Goal: Transaction & Acquisition: Purchase product/service

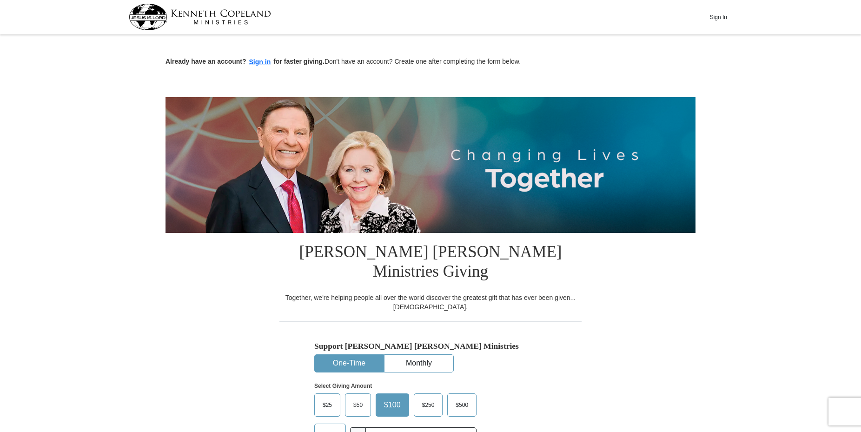
click at [332, 428] on span "Other" at bounding box center [330, 435] width 24 height 14
click at [0, 0] on input "Other" at bounding box center [0, 0] width 0 height 0
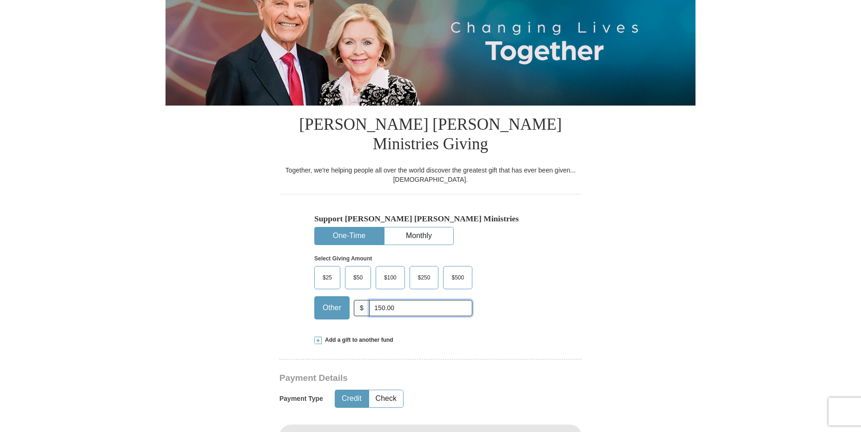
scroll to position [142, 0]
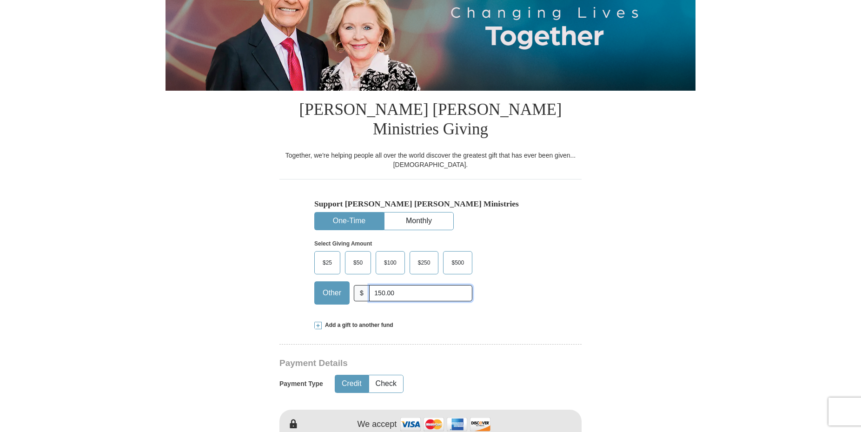
type input "150.00"
click at [341, 375] on button "Credit" at bounding box center [351, 383] width 33 height 17
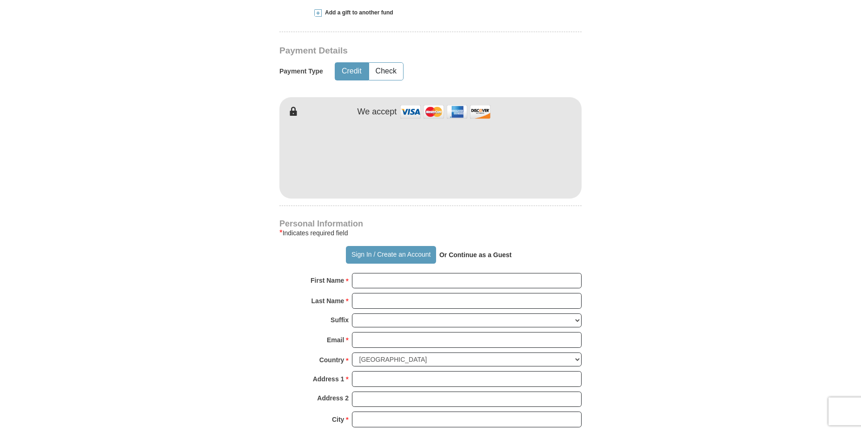
scroll to position [474, 0]
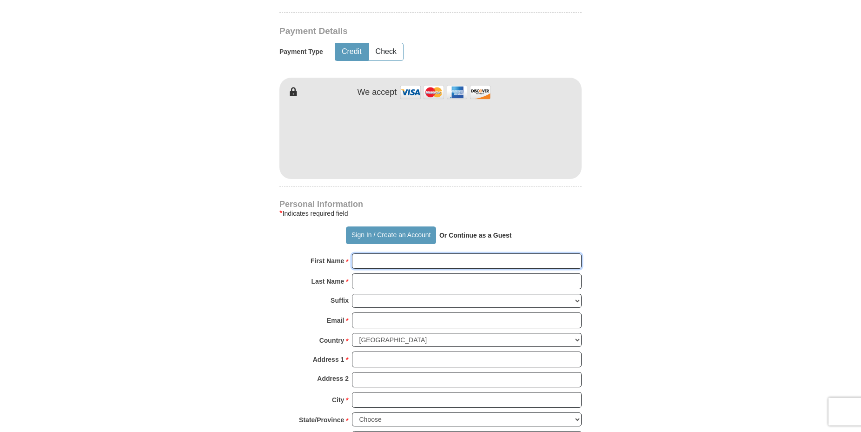
click at [365, 253] on input "First Name *" at bounding box center [467, 261] width 230 height 16
type input "[PERSON_NAME]"
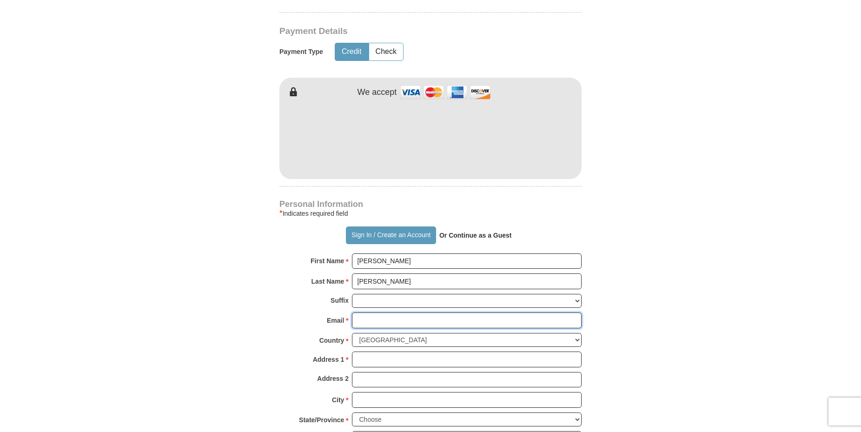
type input "[EMAIL_ADDRESS][DOMAIN_NAME]"
type input "[STREET_ADDRESS]"
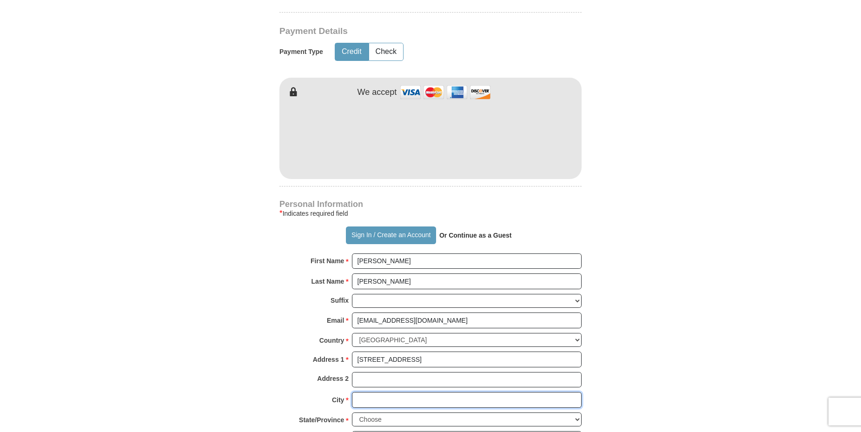
type input "Yuma"
select select "AZ"
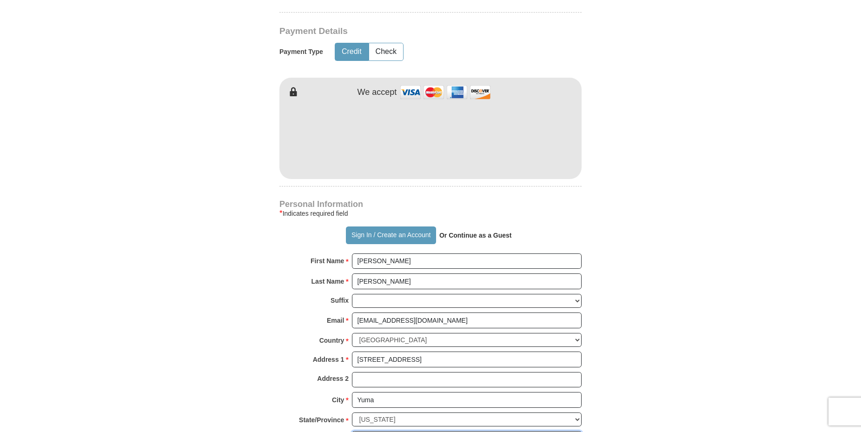
type input "85364"
type input "9287830016"
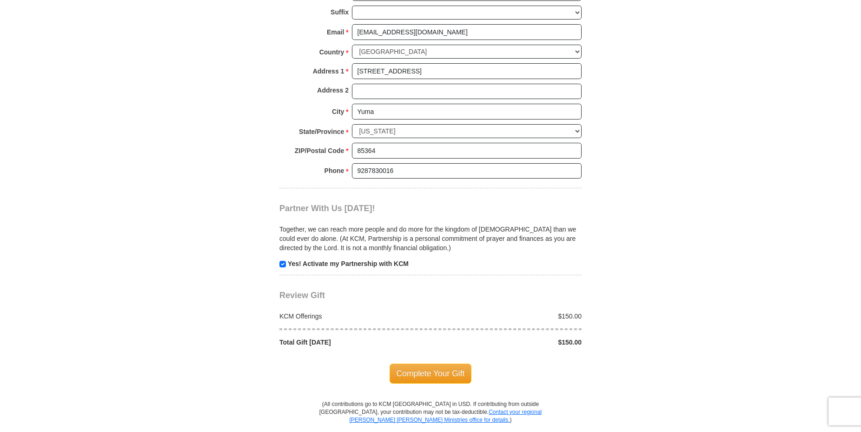
scroll to position [806, 0]
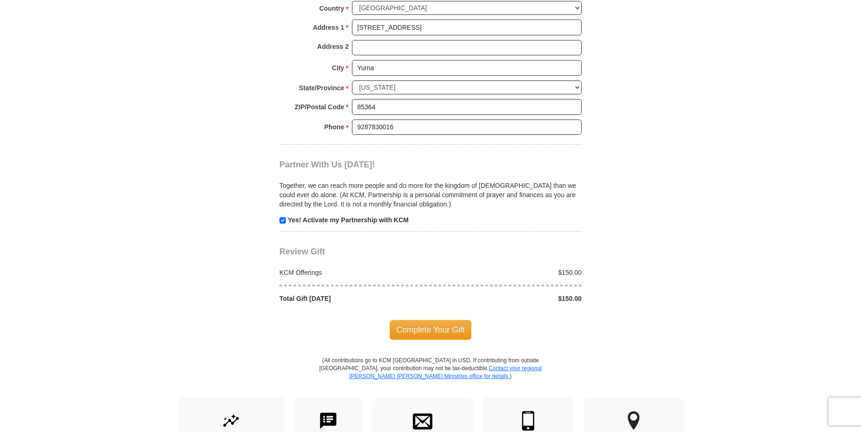
click at [403, 320] on span "Complete Your Gift" at bounding box center [431, 330] width 82 height 20
